Goal: Navigation & Orientation: Find specific page/section

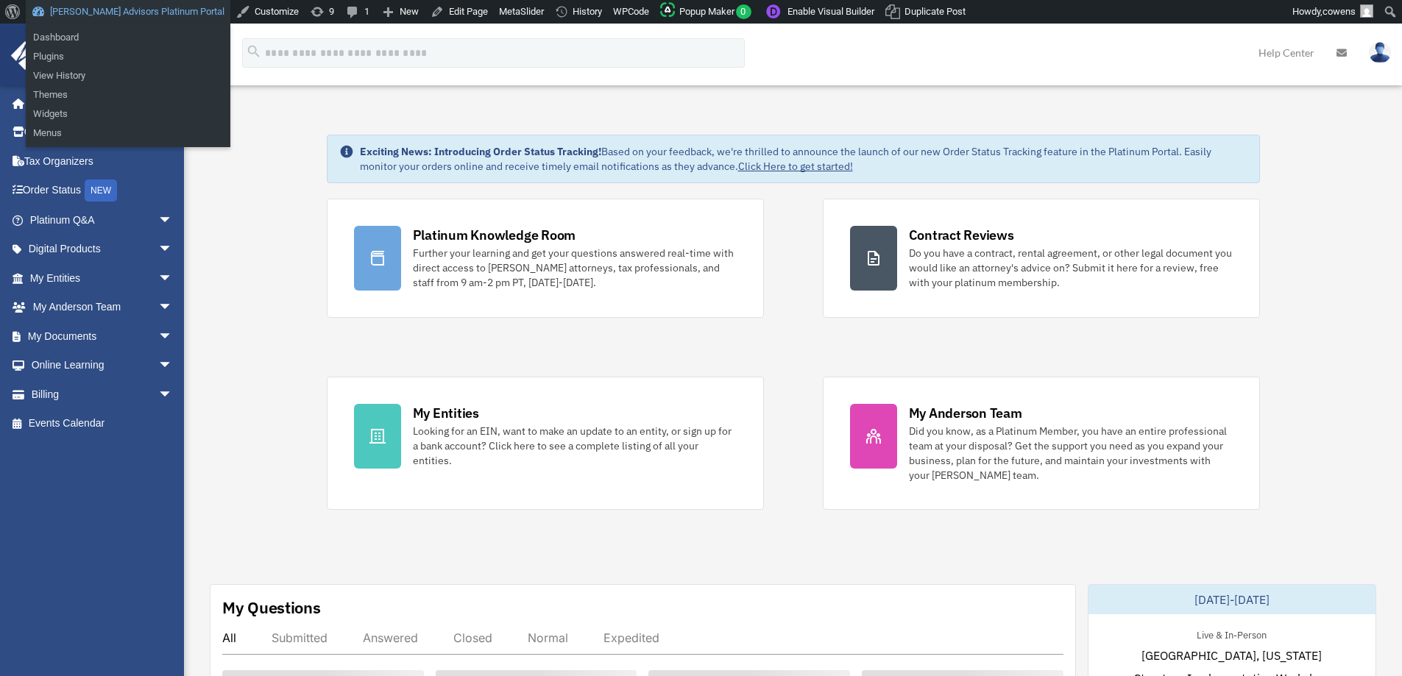
click at [77, 7] on link "[PERSON_NAME] Advisors Platinum Portal" at bounding box center [128, 12] width 205 height 24
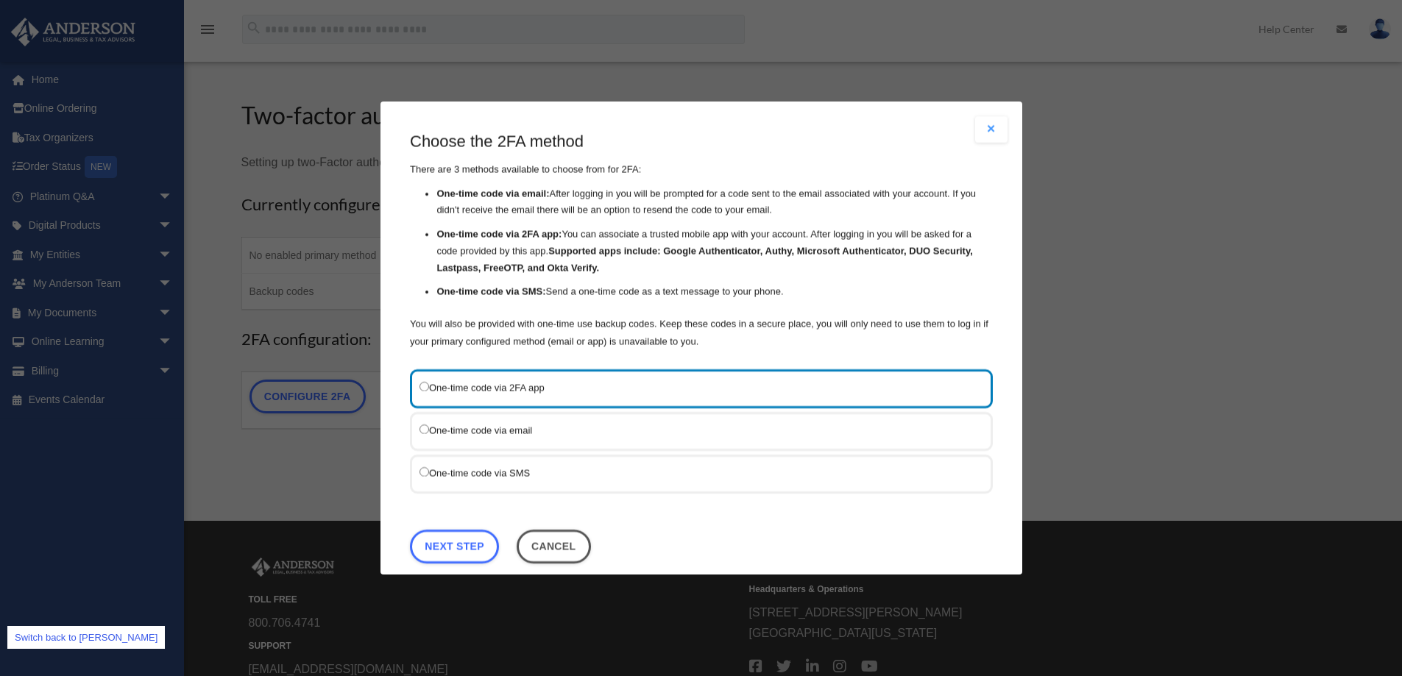
click at [54, 634] on link "Switch back to cowens" at bounding box center [85, 637] width 157 height 23
